Goal: Task Accomplishment & Management: Complete application form

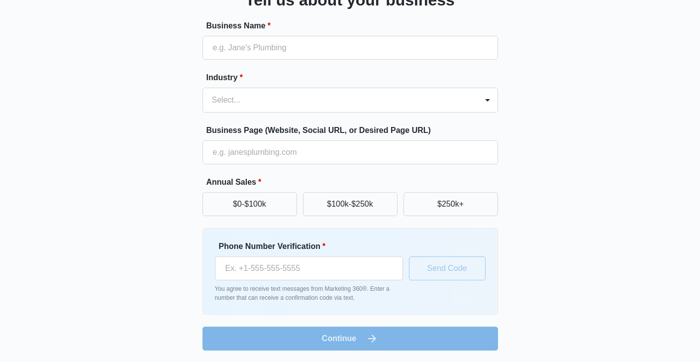
scroll to position [84, 0]
click at [262, 215] on button "$0-$100k" at bounding box center [250, 204] width 95 height 24
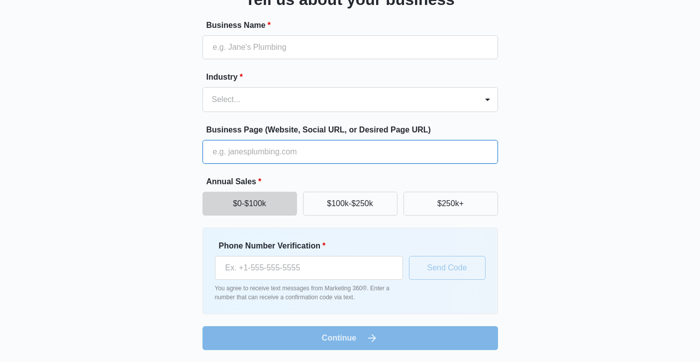
click at [281, 153] on input "Business Page (Website, Social URL, or Desired Page URL)" at bounding box center [351, 152] width 296 height 24
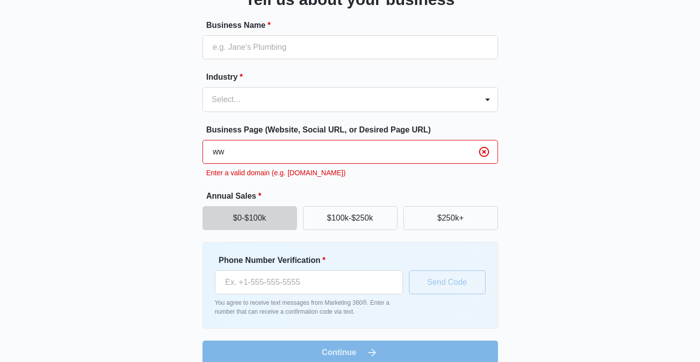
type input "w"
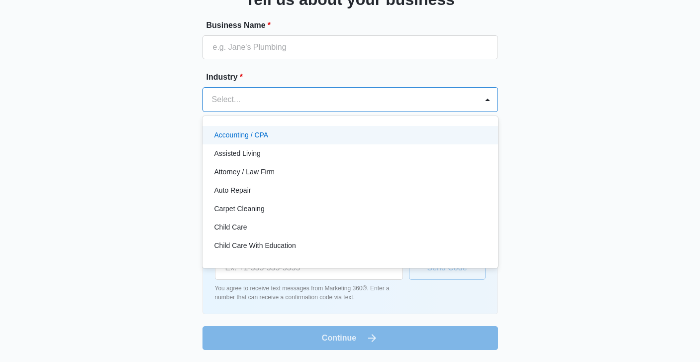
click at [309, 96] on div at bounding box center [338, 100] width 253 height 14
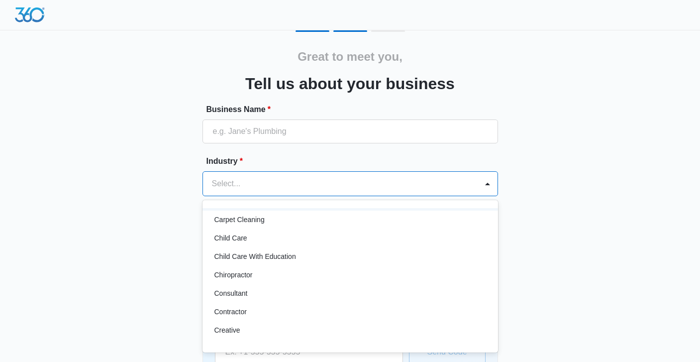
scroll to position [82, 0]
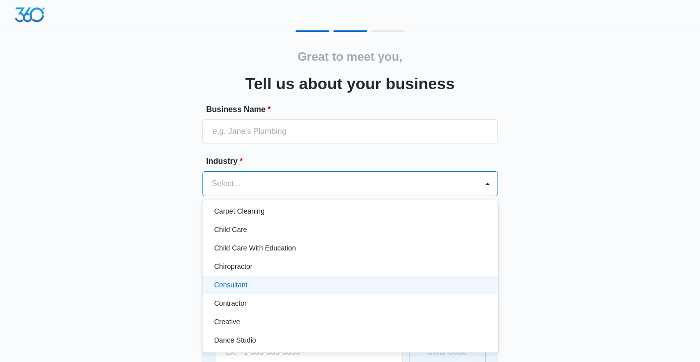
click at [245, 280] on p "Consultant" at bounding box center [231, 285] width 33 height 10
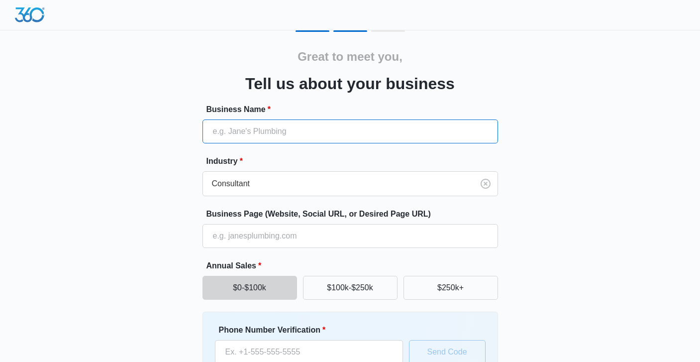
click at [266, 141] on input "Business Name *" at bounding box center [351, 131] width 296 height 24
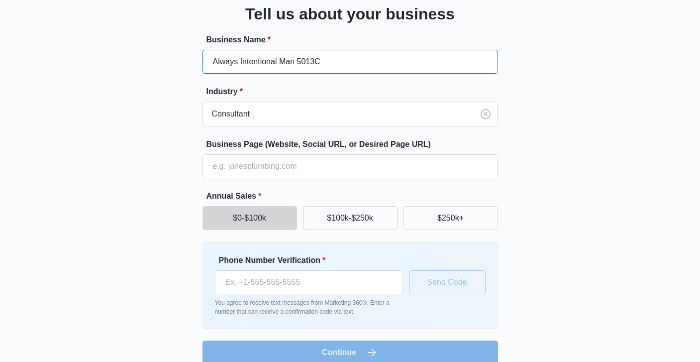
scroll to position [84, 0]
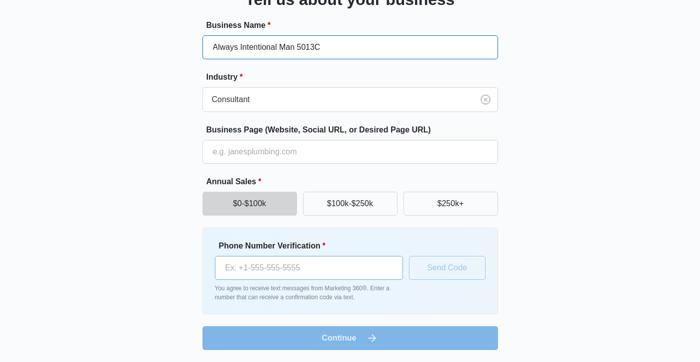
type input "Always Intentional Man 5013C"
click at [310, 274] on input "Phone Number Verification *" at bounding box center [309, 268] width 188 height 24
type input "[PHONE_NUMBER]"
click at [389, 337] on form "Business Name * Always Intentional Man 5013C Industry * Consultant Business Pag…" at bounding box center [351, 184] width 296 height 331
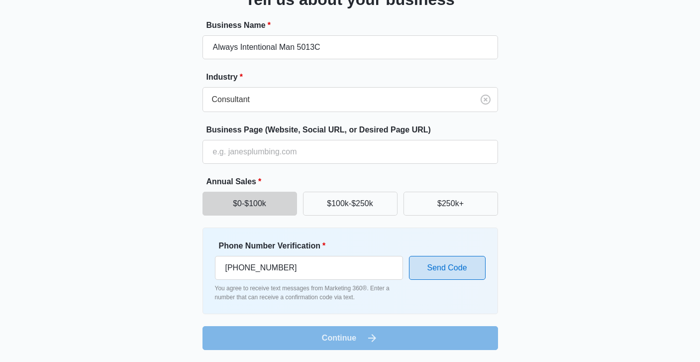
click at [423, 268] on button "Send Code" at bounding box center [447, 268] width 77 height 24
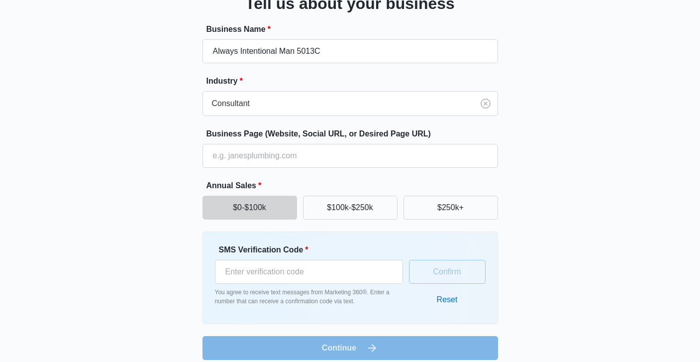
scroll to position [90, 0]
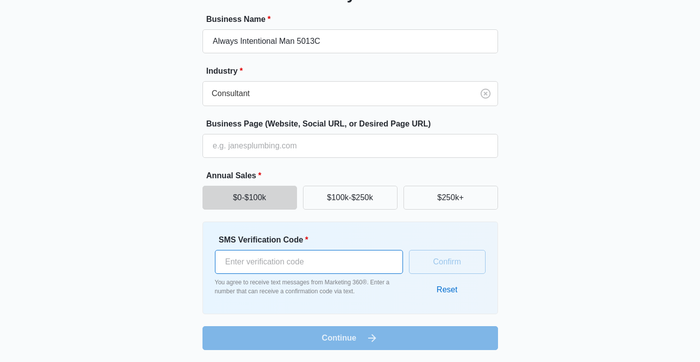
click at [354, 262] on input "SMS Verification Code *" at bounding box center [309, 262] width 188 height 24
type input "830810"
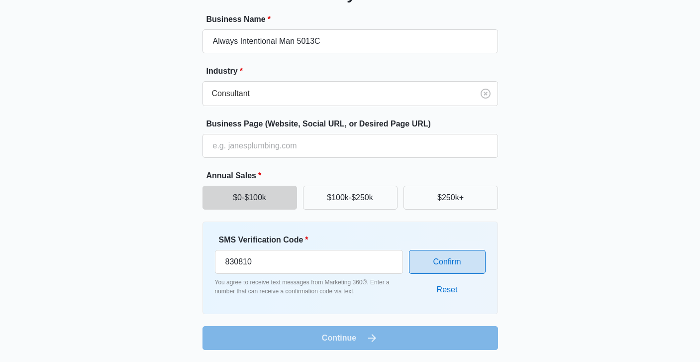
click at [465, 255] on button "Confirm" at bounding box center [447, 262] width 77 height 24
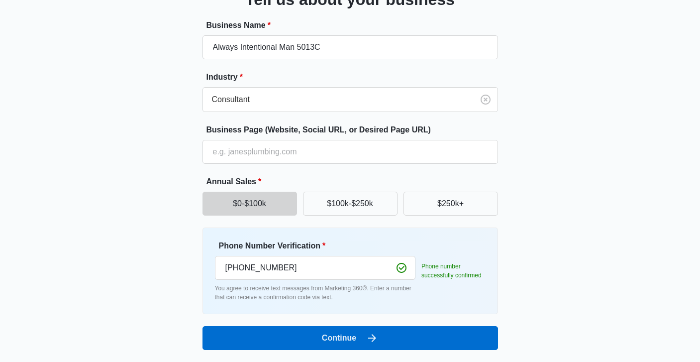
scroll to position [84, 0]
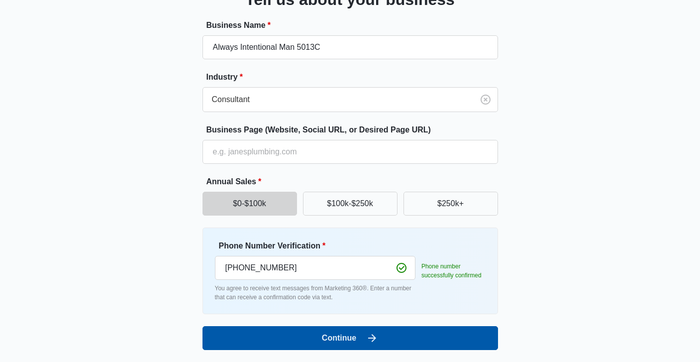
click at [384, 342] on button "Continue" at bounding box center [351, 338] width 296 height 24
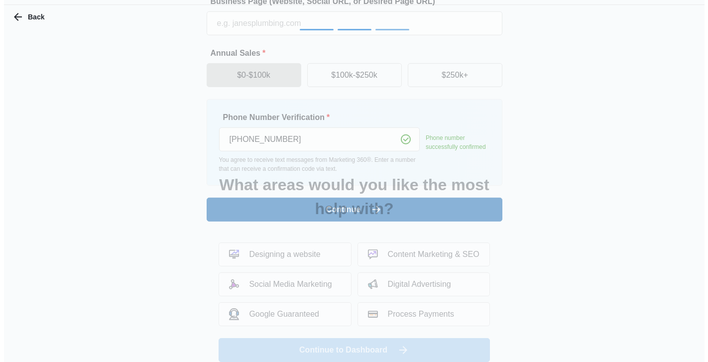
scroll to position [0, 0]
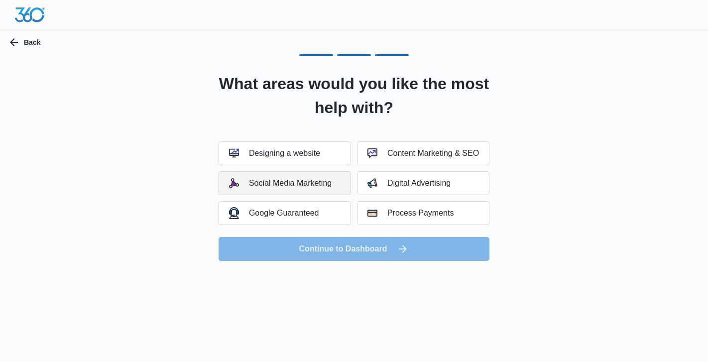
click at [300, 189] on button "Social Media Marketing" at bounding box center [285, 183] width 132 height 24
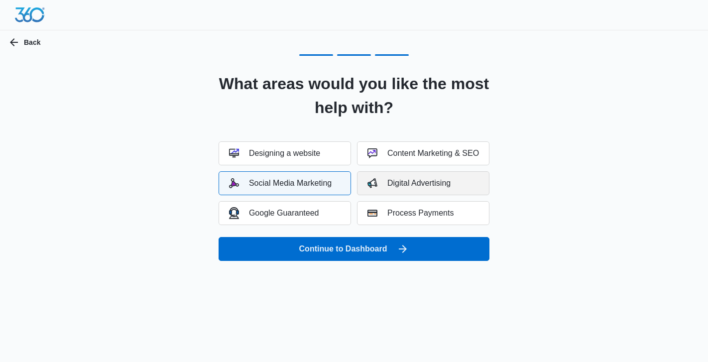
click at [395, 178] on div "Digital Advertising" at bounding box center [408, 183] width 83 height 10
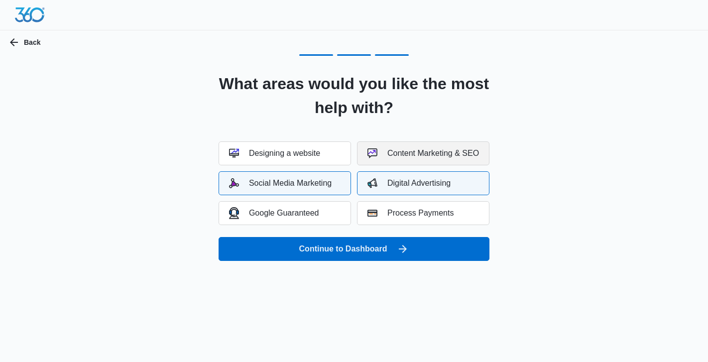
click at [398, 158] on div "Content Marketing & SEO" at bounding box center [423, 153] width 112 height 10
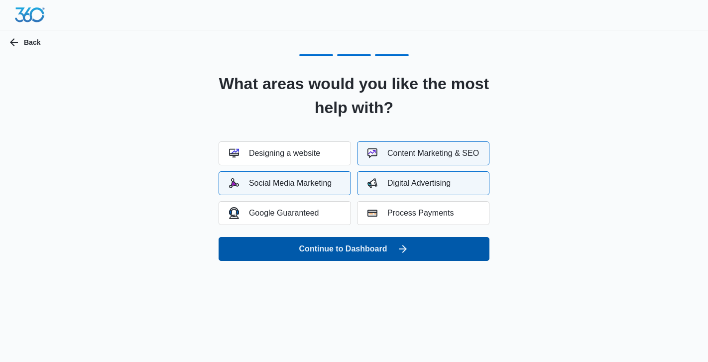
click at [329, 242] on button "Continue to Dashboard" at bounding box center [354, 249] width 271 height 24
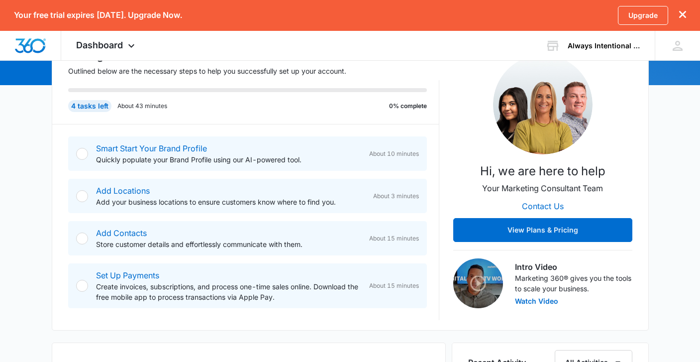
scroll to position [133, 0]
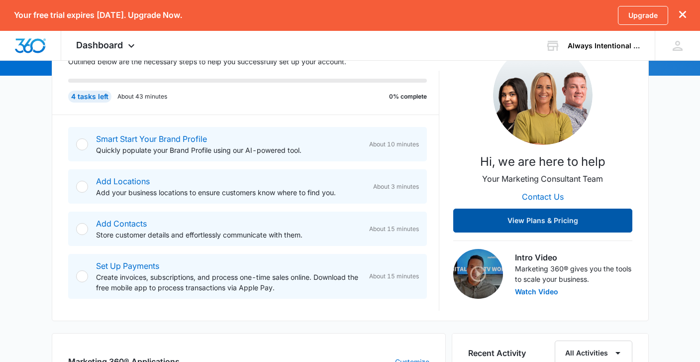
click at [518, 214] on button "View Plans & Pricing" at bounding box center [543, 221] width 179 height 24
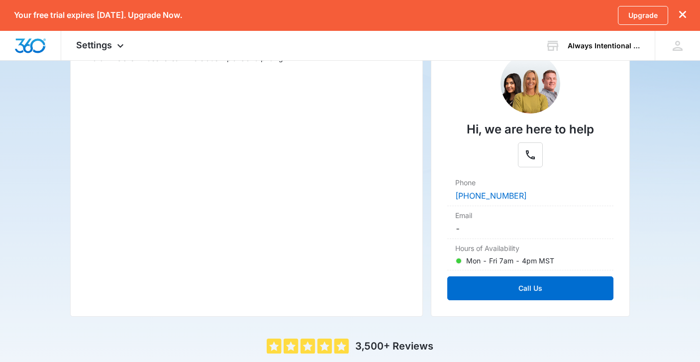
scroll to position [172, 0]
